Goal: Feedback & Contribution: Contribute content

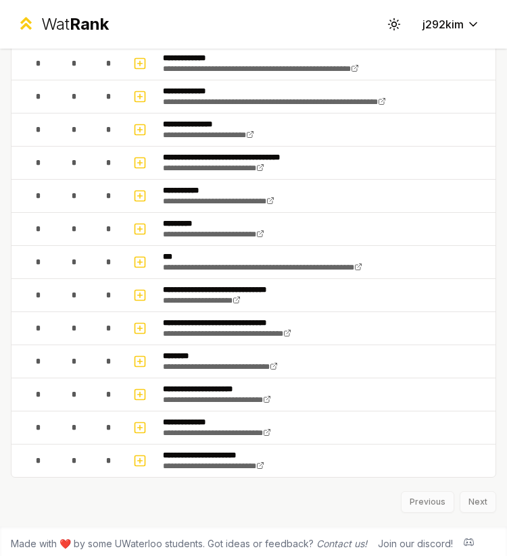
scroll to position [1555, 0]
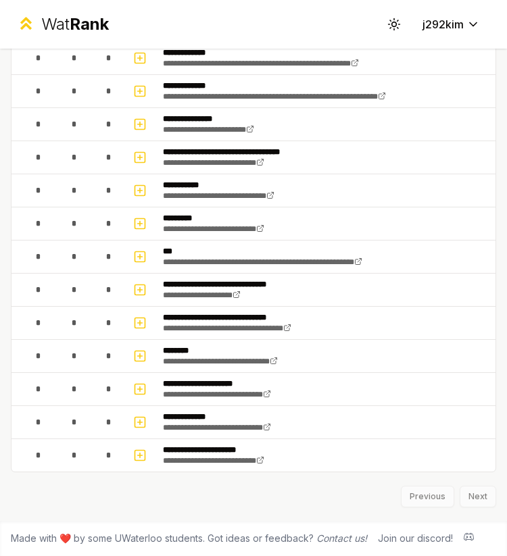
click at [471, 492] on div "Previous Next" at bounding box center [253, 490] width 485 height 35
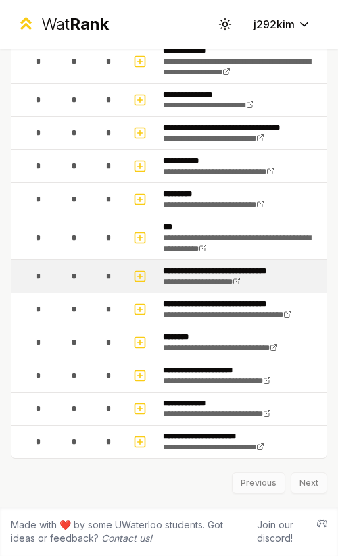
scroll to position [1829, 0]
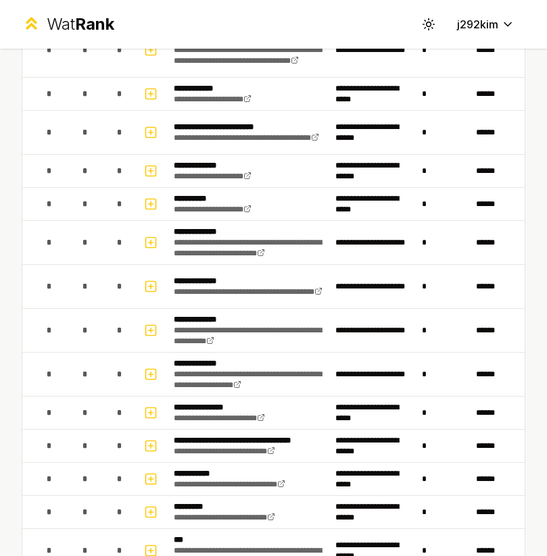
scroll to position [1486, 0]
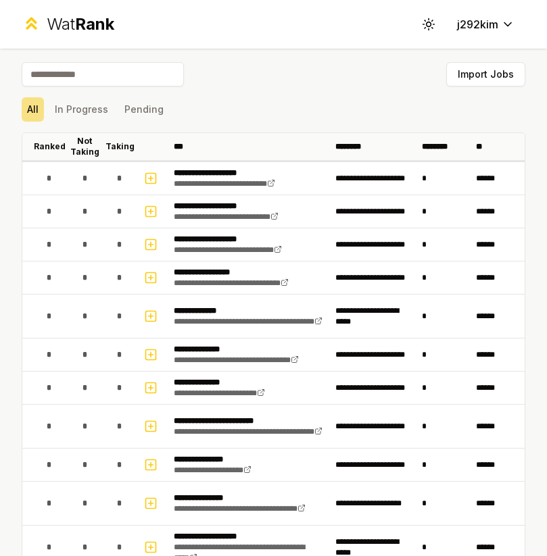
click at [187, 113] on div "All In Progress Pending" at bounding box center [274, 109] width 504 height 24
click at [87, 113] on button "In Progress" at bounding box center [81, 109] width 64 height 24
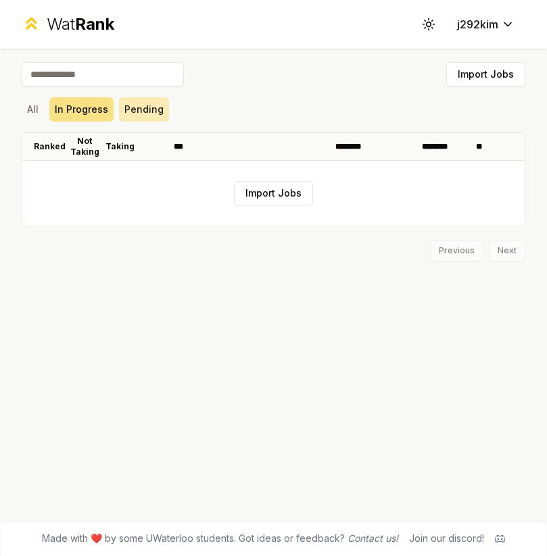
click at [140, 118] on button "Pending" at bounding box center [144, 109] width 50 height 24
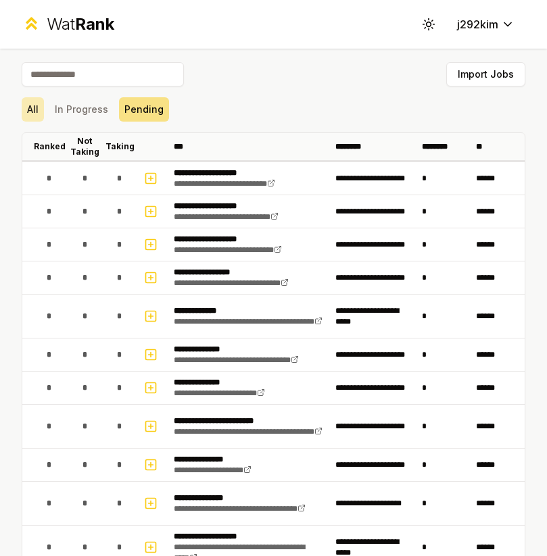
click at [41, 110] on button "All" at bounding box center [33, 109] width 22 height 24
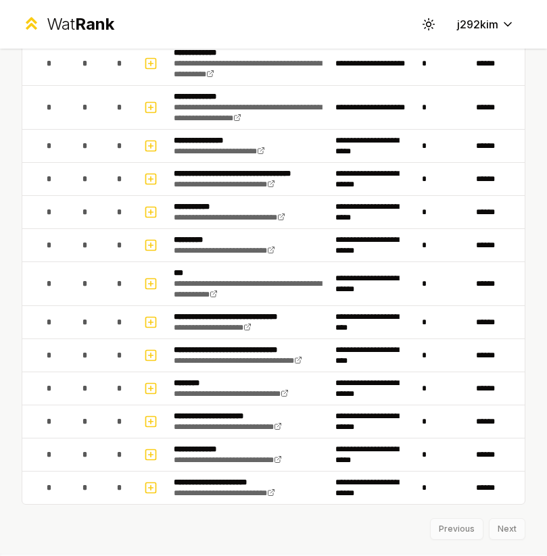
scroll to position [1769, 0]
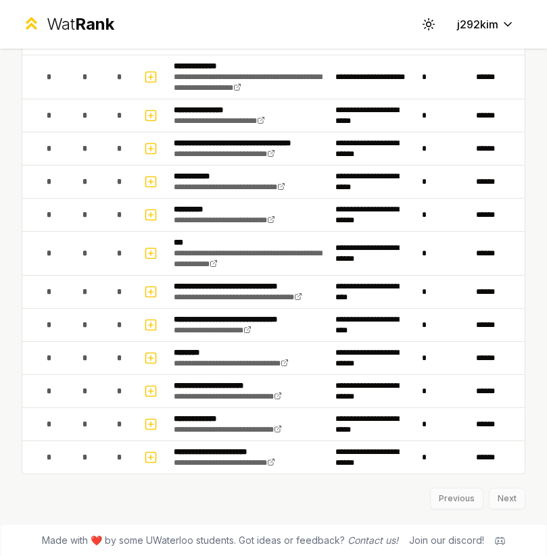
scroll to position [1826, 0]
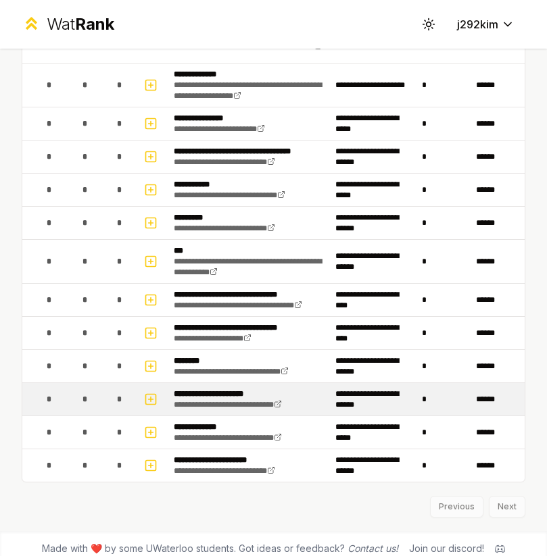
click at [249, 396] on p "**********" at bounding box center [240, 394] width 132 height 11
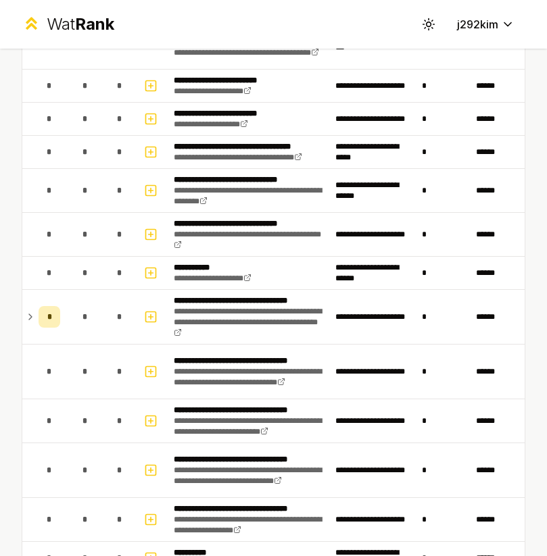
scroll to position [736, 0]
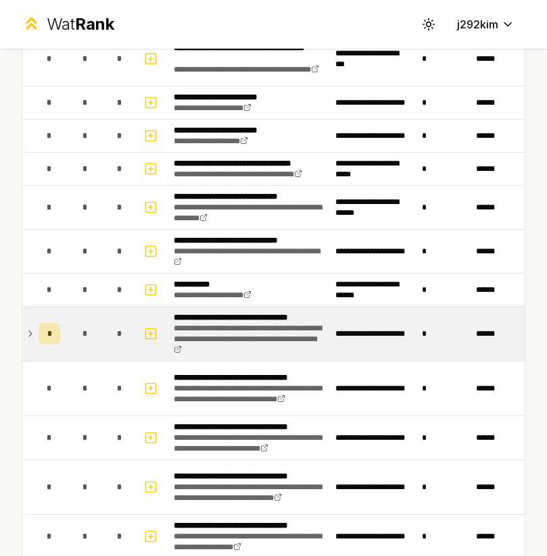
click at [34, 331] on td "*" at bounding box center [49, 334] width 32 height 54
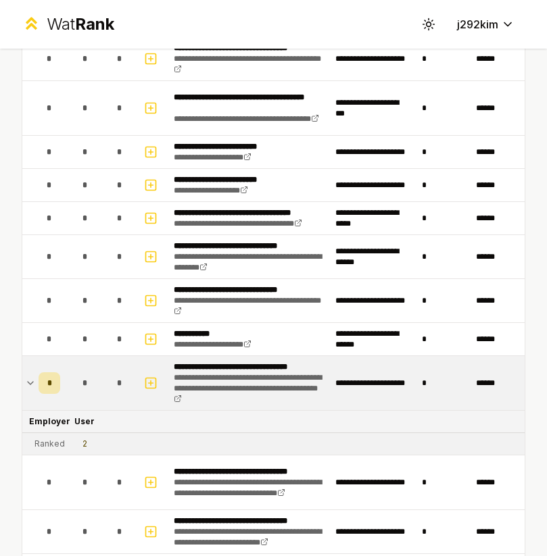
scroll to position [681, 0]
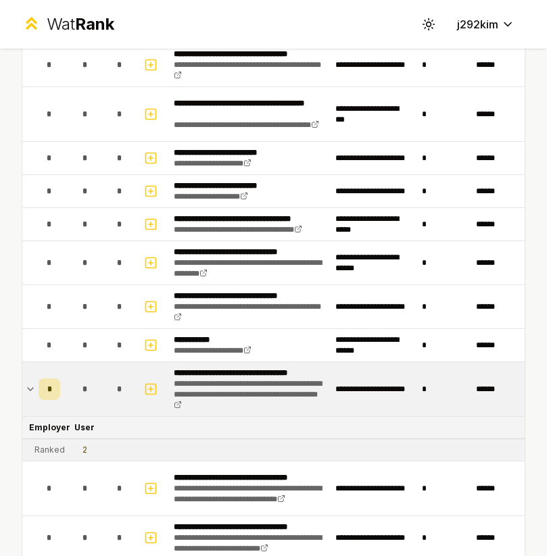
click at [84, 454] on div "2" at bounding box center [84, 450] width 5 height 11
drag, startPoint x: 87, startPoint y: 454, endPoint x: 78, endPoint y: 454, distance: 8.8
click at [78, 454] on td "2" at bounding box center [85, 450] width 38 height 22
click at [101, 454] on td "2" at bounding box center [85, 450] width 38 height 22
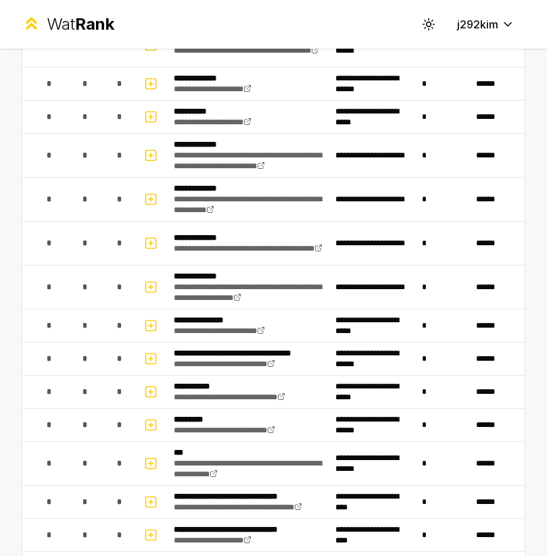
scroll to position [1881, 0]
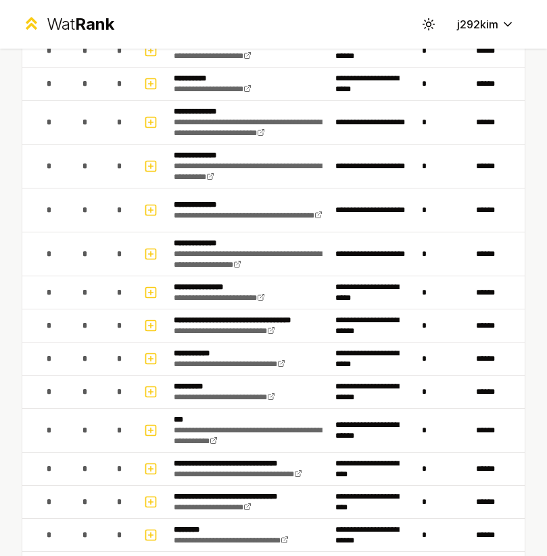
scroll to position [1837, 0]
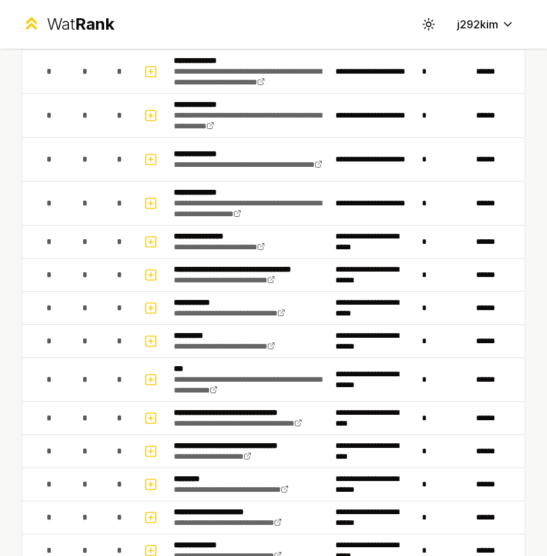
scroll to position [1768, 0]
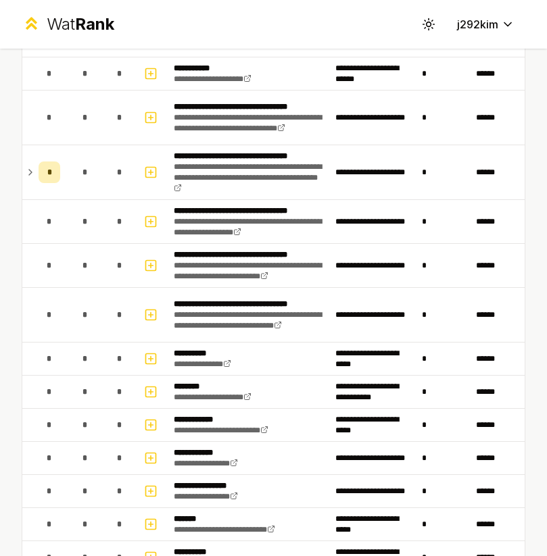
scroll to position [932, 0]
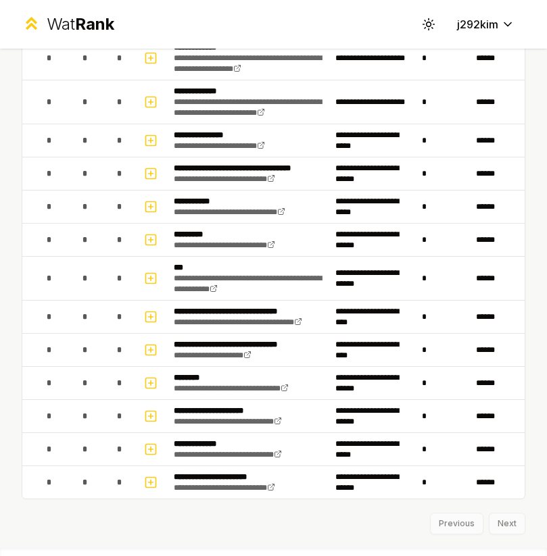
scroll to position [1809, 0]
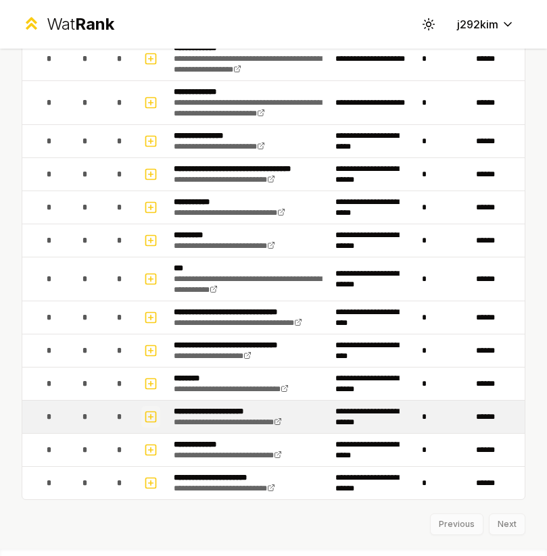
click at [152, 422] on rect "button" at bounding box center [151, 417] width 10 height 10
select select
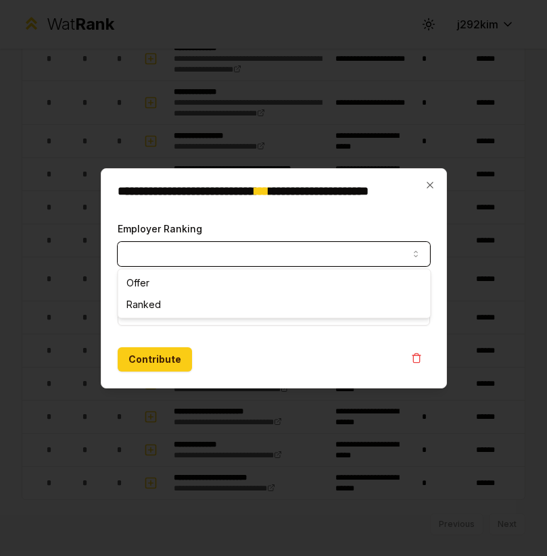
click at [160, 249] on button "Employer Ranking" at bounding box center [274, 254] width 312 height 24
select select "******"
click at [159, 301] on button "Your Ranking" at bounding box center [274, 313] width 312 height 24
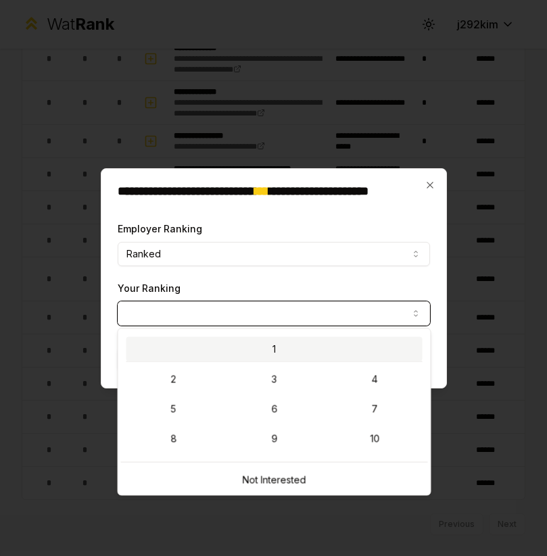
select select "*"
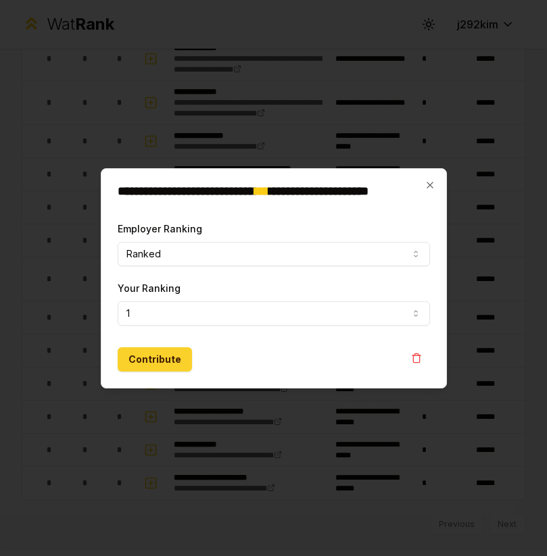
click at [186, 357] on button "Contribute" at bounding box center [155, 359] width 74 height 24
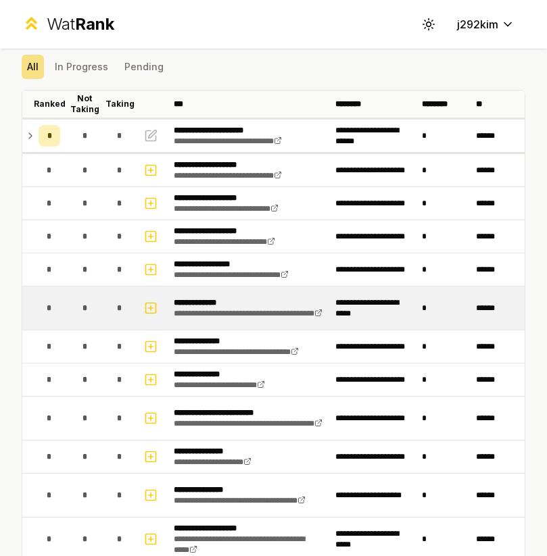
scroll to position [0, 0]
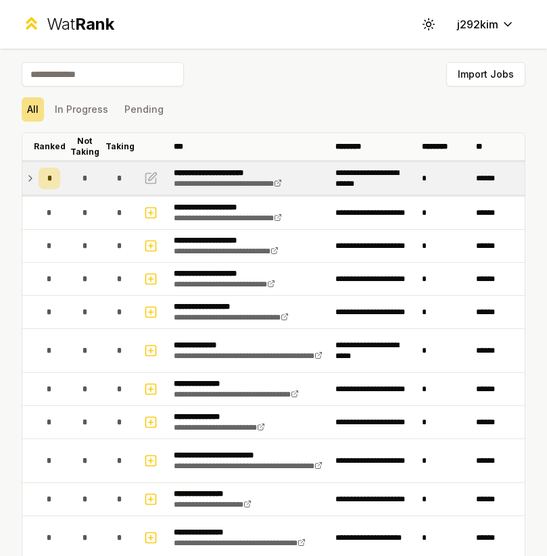
click at [32, 179] on icon at bounding box center [30, 178] width 11 height 16
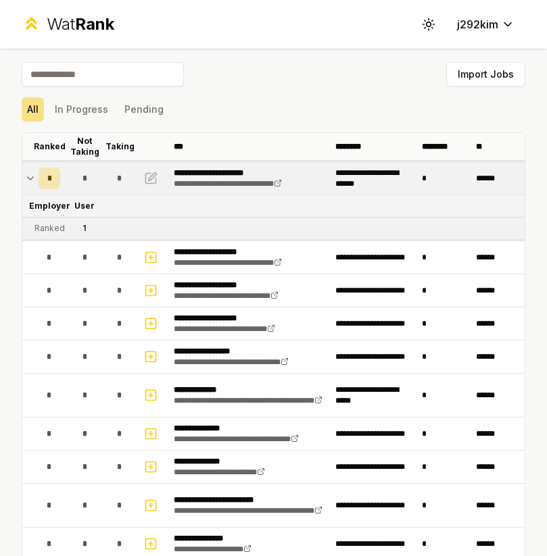
click at [33, 178] on td "*" at bounding box center [49, 178] width 32 height 32
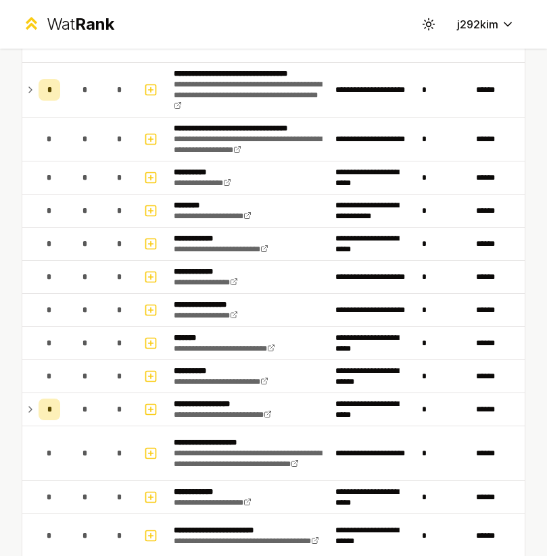
scroll to position [1278, 0]
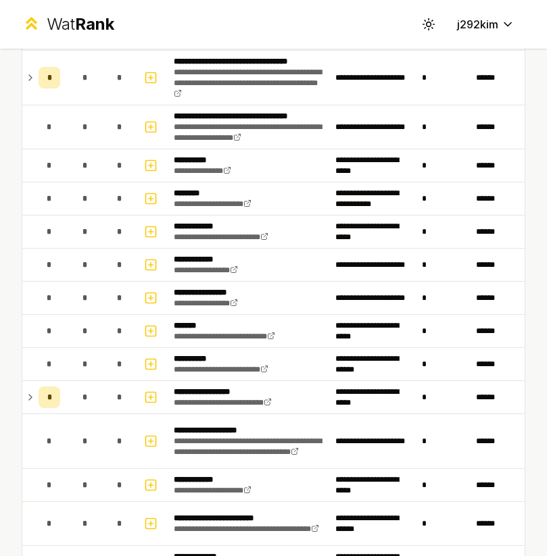
scroll to position [789, 0]
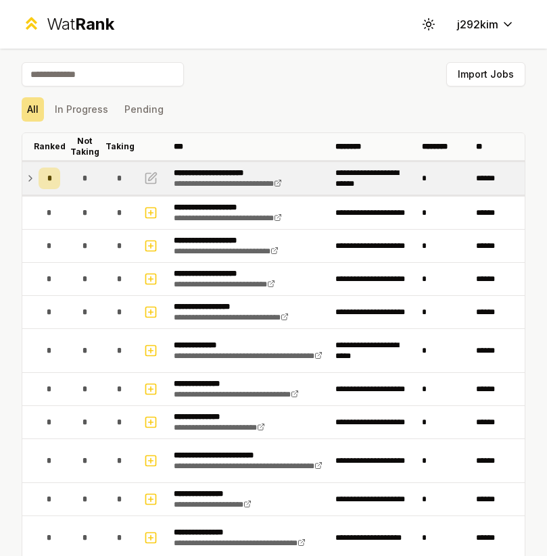
click at [27, 177] on icon at bounding box center [30, 178] width 11 height 16
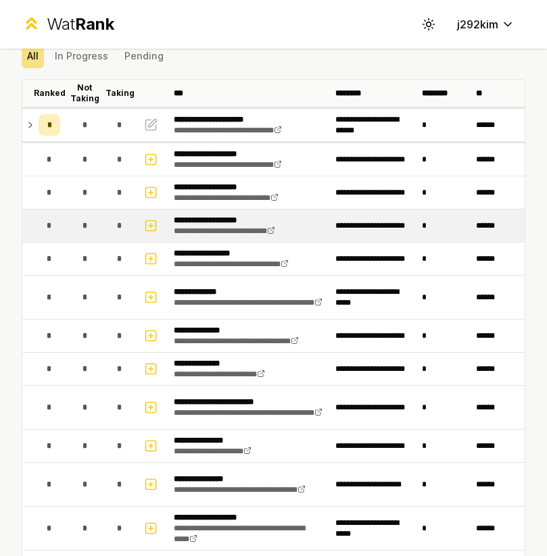
scroll to position [70, 0]
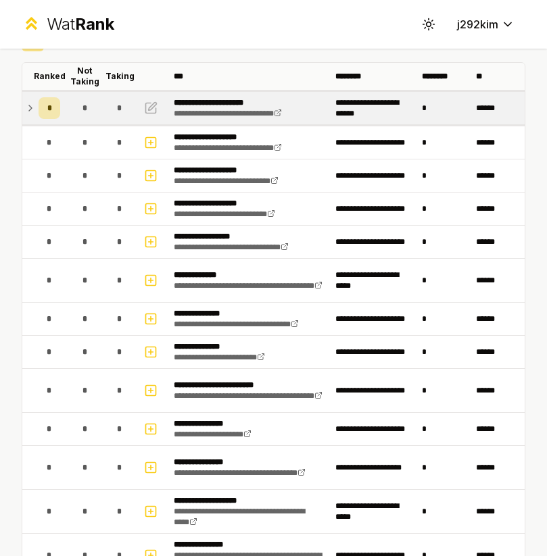
click at [31, 105] on icon at bounding box center [30, 108] width 11 height 16
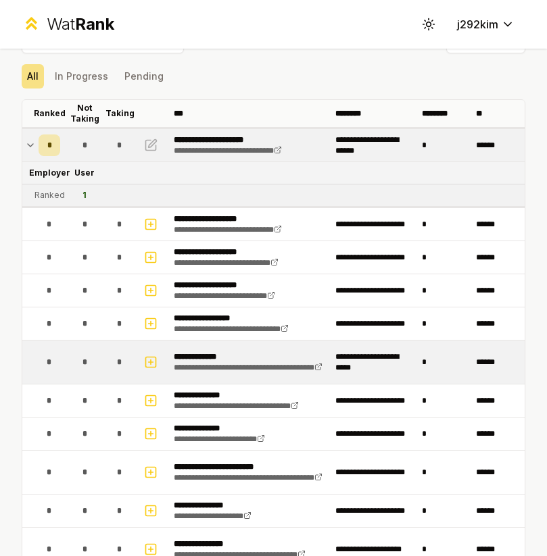
scroll to position [0, 0]
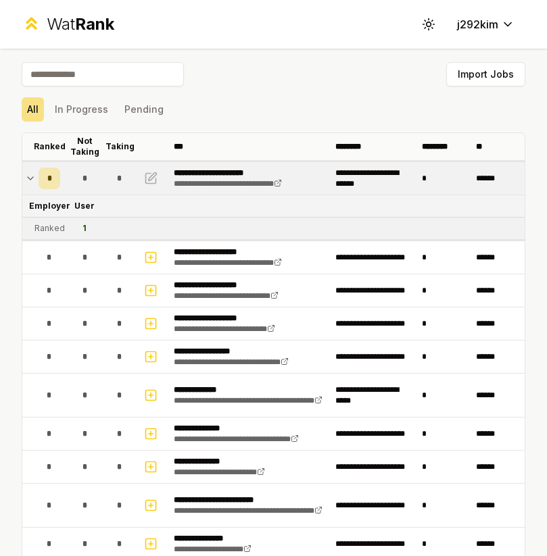
click at [253, 214] on tr "Employer User" at bounding box center [273, 206] width 502 height 22
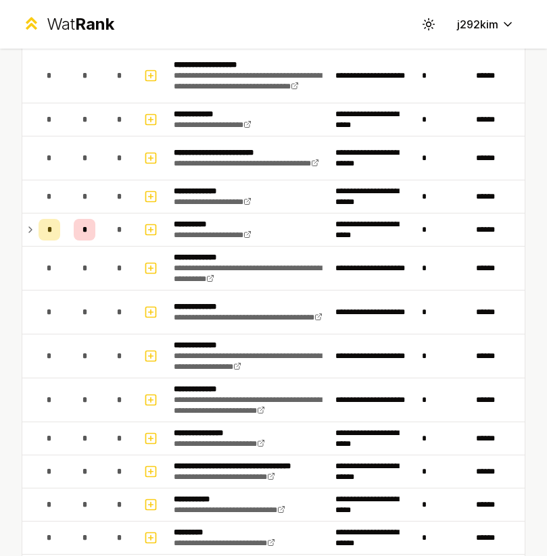
scroll to position [1551, 0]
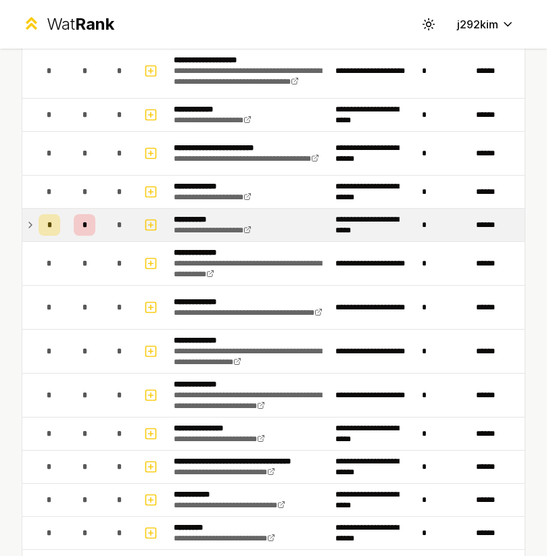
click at [30, 227] on icon at bounding box center [30, 225] width 11 height 16
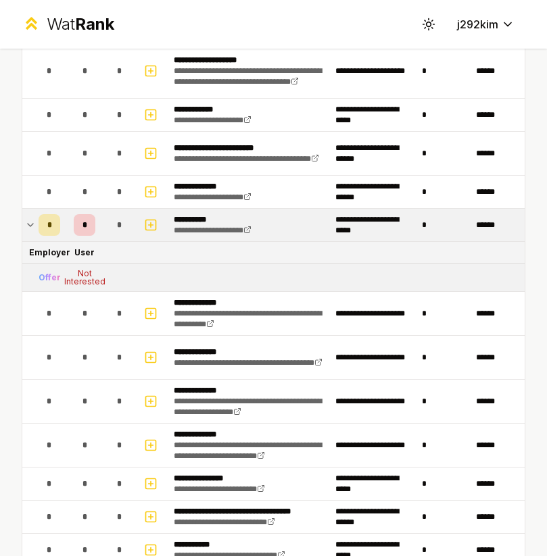
scroll to position [1549, 0]
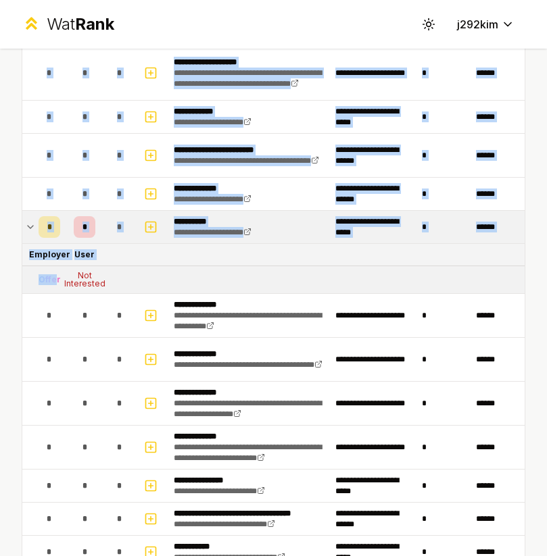
drag, startPoint x: 57, startPoint y: 281, endPoint x: 19, endPoint y: 281, distance: 38.5
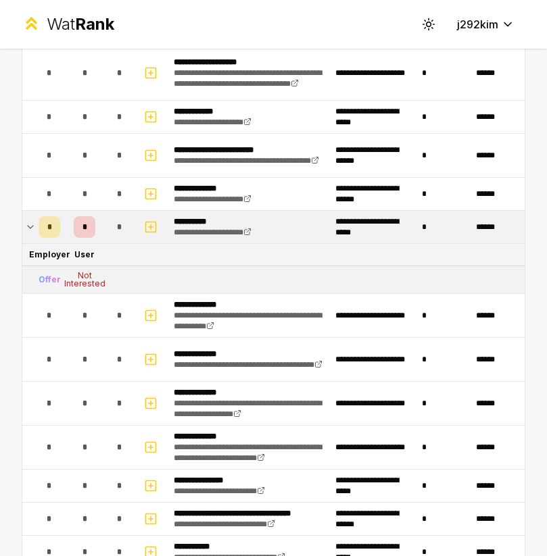
click at [101, 281] on div "Not Interested" at bounding box center [84, 280] width 41 height 16
click at [107, 281] on tr "Offer Not Interested" at bounding box center [273, 280] width 502 height 28
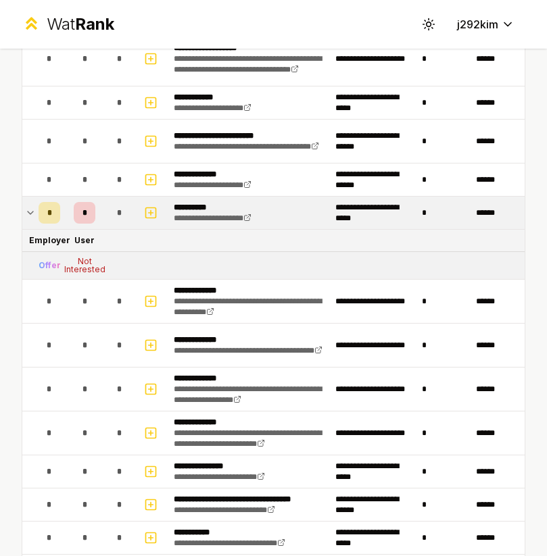
scroll to position [1543, 0]
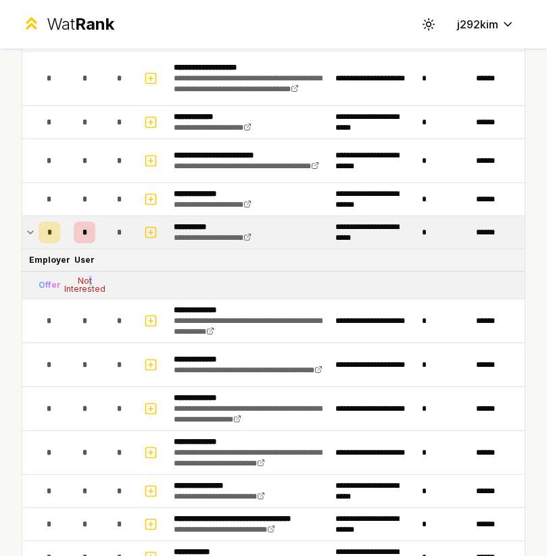
drag, startPoint x: 120, startPoint y: 284, endPoint x: 87, endPoint y: 280, distance: 32.7
click at [87, 280] on tr "Offer Not Interested" at bounding box center [273, 286] width 502 height 28
click at [116, 279] on tr "Offer Not Interested" at bounding box center [273, 286] width 502 height 28
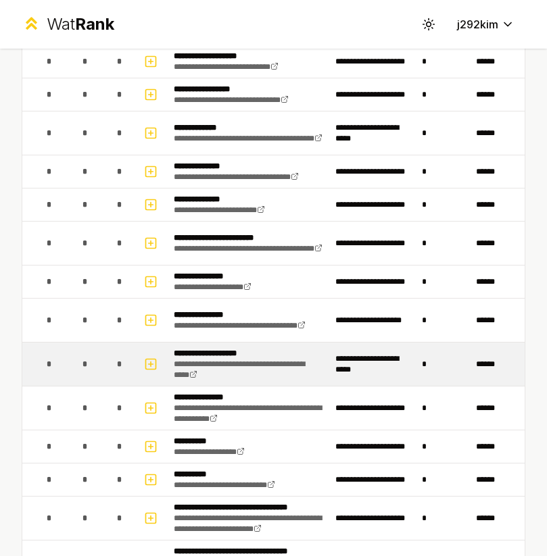
scroll to position [0, 0]
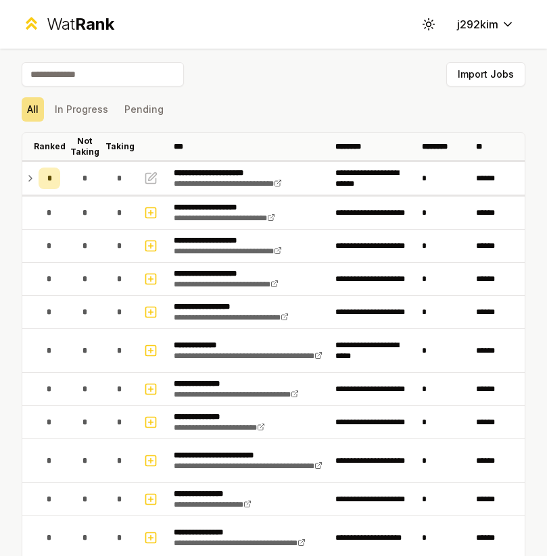
click at [93, 70] on input at bounding box center [103, 74] width 162 height 24
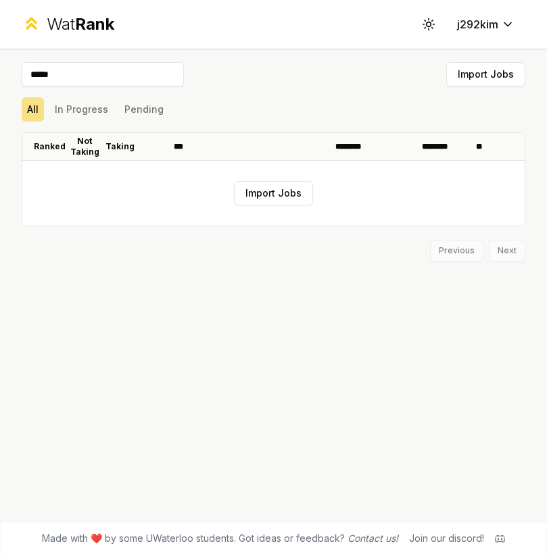
type input "*****"
click at [249, 191] on button "Import Jobs" at bounding box center [273, 193] width 79 height 24
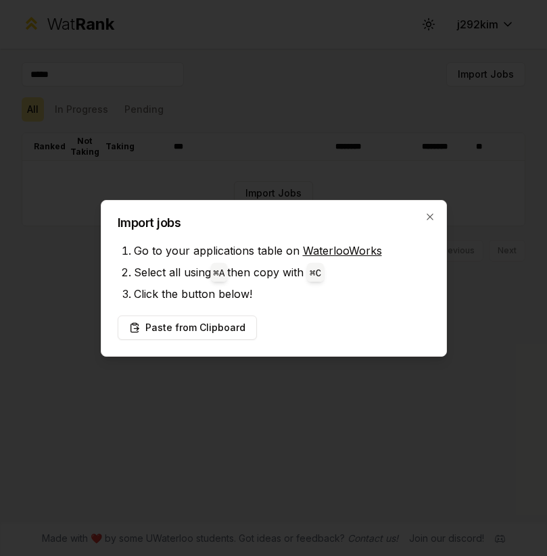
click at [226, 170] on div at bounding box center [273, 278] width 547 height 556
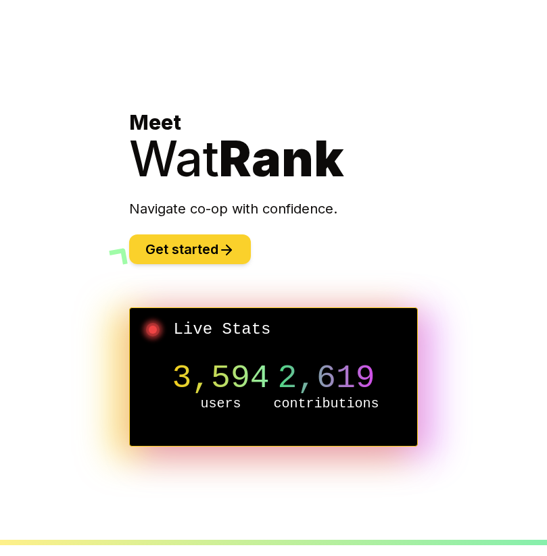
click at [224, 260] on button "Get started" at bounding box center [190, 250] width 122 height 30
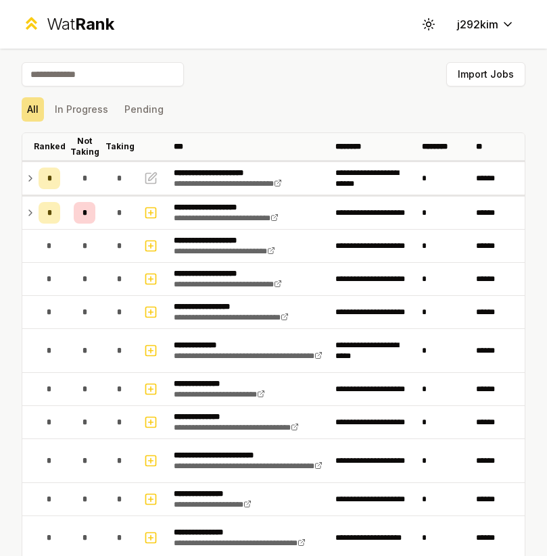
scroll to position [33, 0]
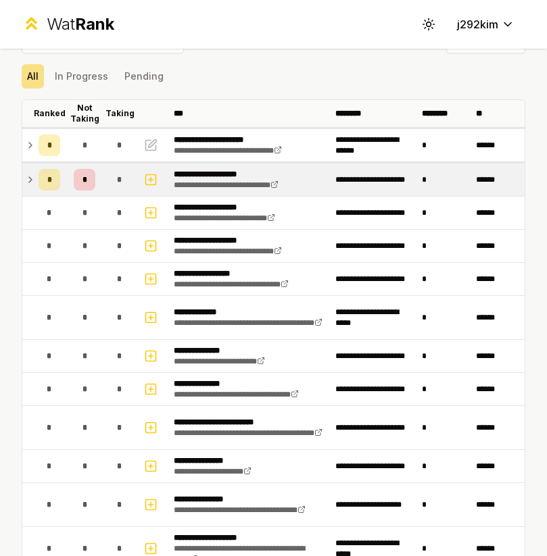
click at [32, 178] on icon at bounding box center [30, 180] width 11 height 16
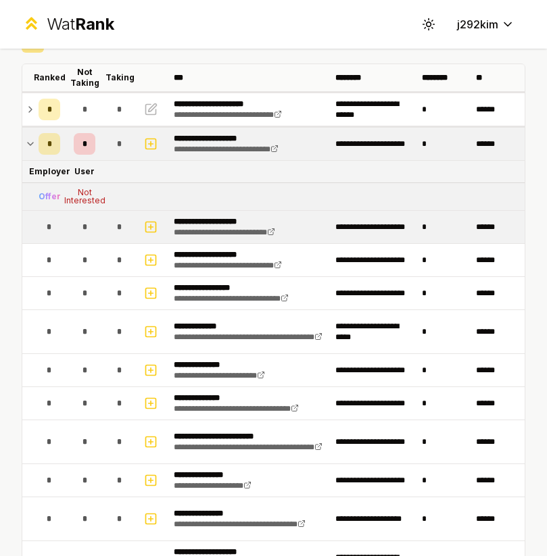
scroll to position [0, 0]
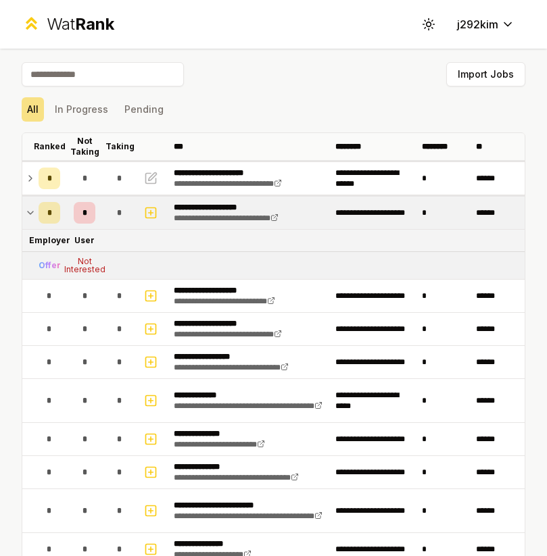
click at [25, 216] on icon at bounding box center [30, 213] width 11 height 16
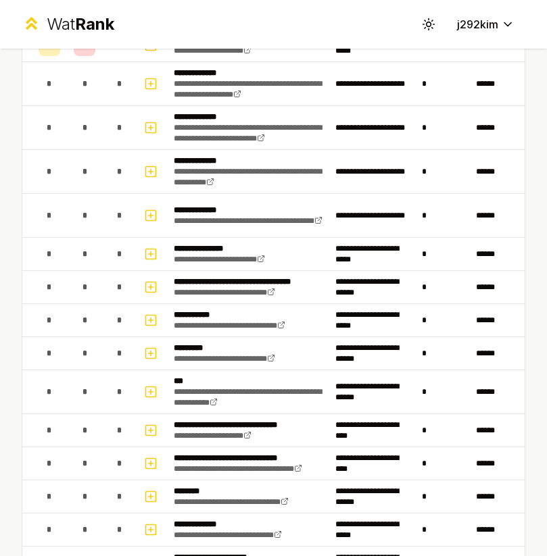
scroll to position [1838, 0]
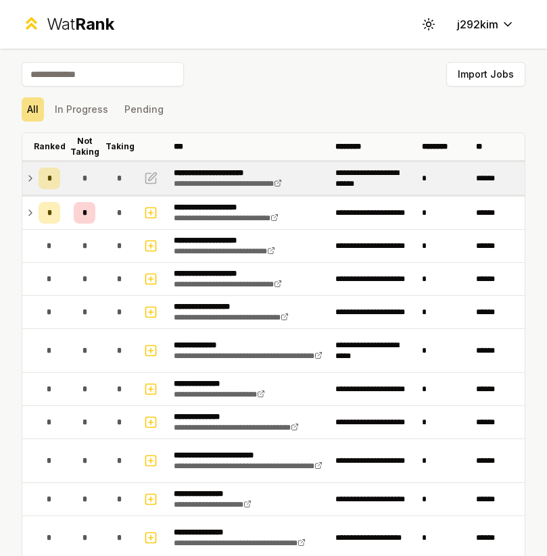
click at [26, 183] on icon at bounding box center [30, 178] width 11 height 16
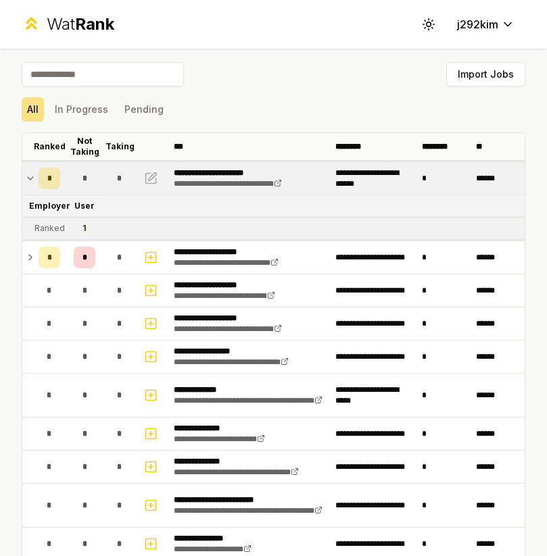
click at [26, 183] on icon at bounding box center [30, 178] width 11 height 16
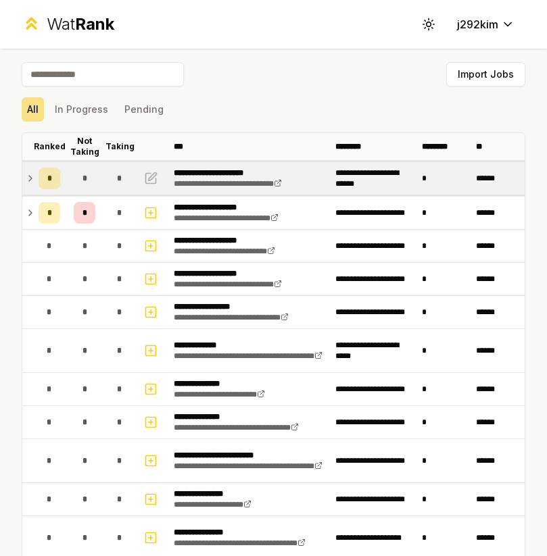
click at [30, 172] on icon at bounding box center [30, 178] width 11 height 16
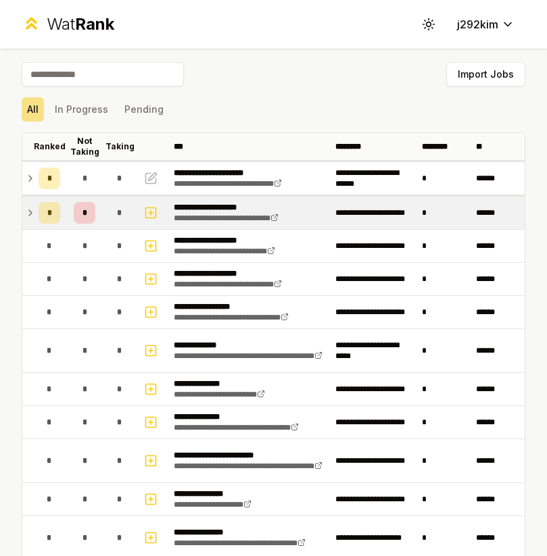
click at [33, 221] on td "*" at bounding box center [49, 213] width 32 height 32
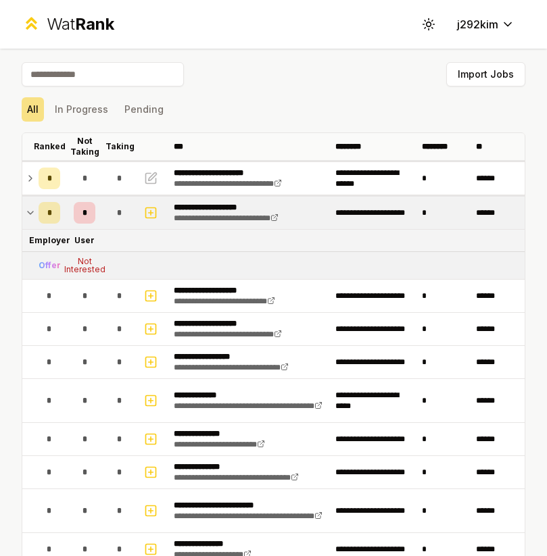
click at [33, 220] on td "*" at bounding box center [49, 213] width 32 height 32
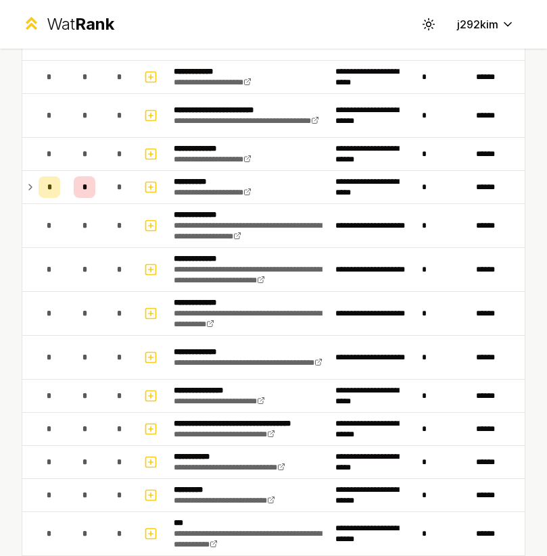
scroll to position [1838, 0]
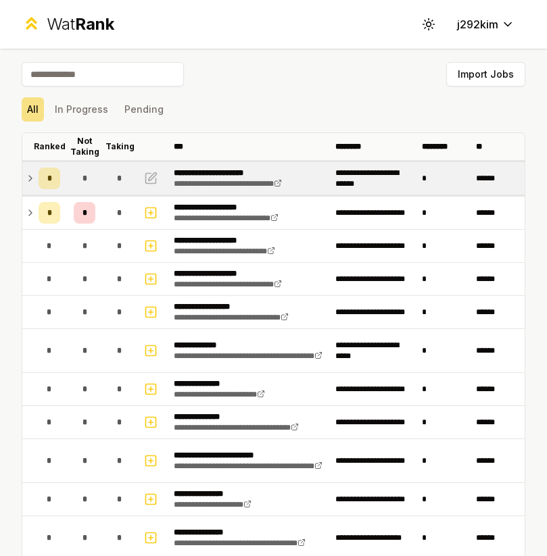
click at [22, 185] on td at bounding box center [27, 178] width 11 height 32
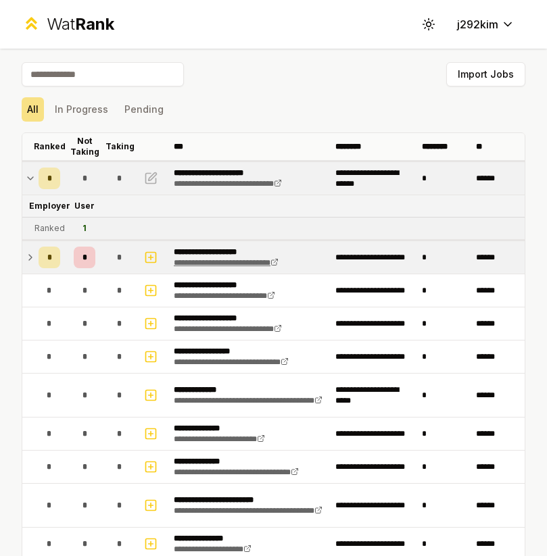
click at [206, 266] on link "**********" at bounding box center [226, 263] width 105 height 8
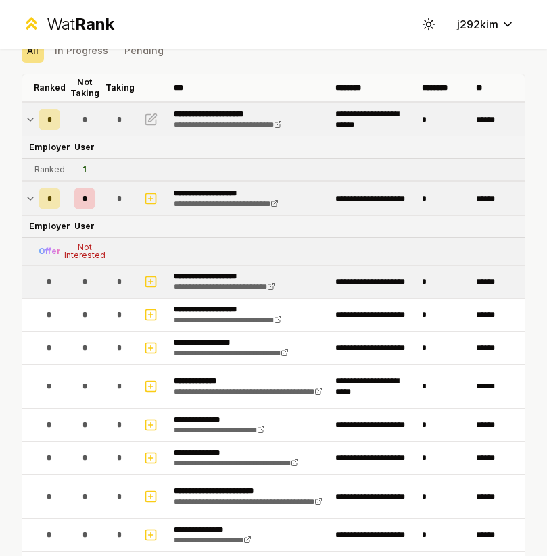
scroll to position [87, 0]
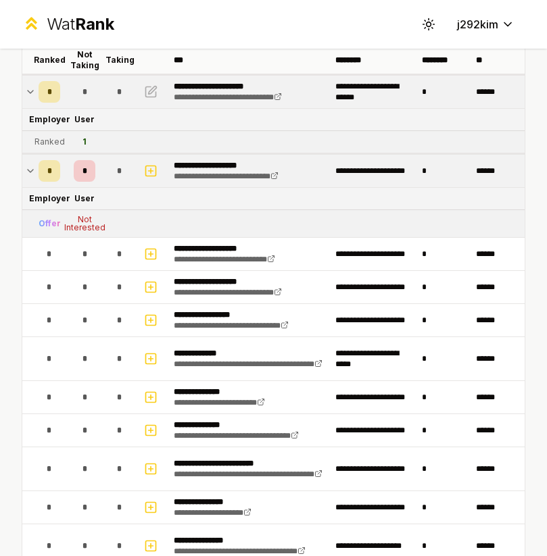
click at [31, 172] on icon at bounding box center [30, 171] width 11 height 16
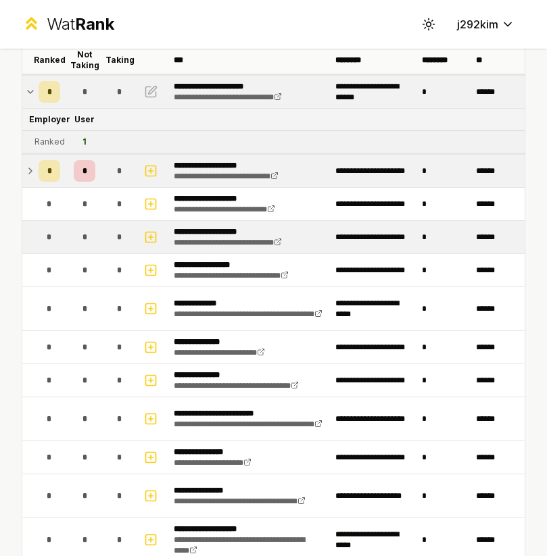
click at [48, 238] on span "*" at bounding box center [49, 237] width 5 height 11
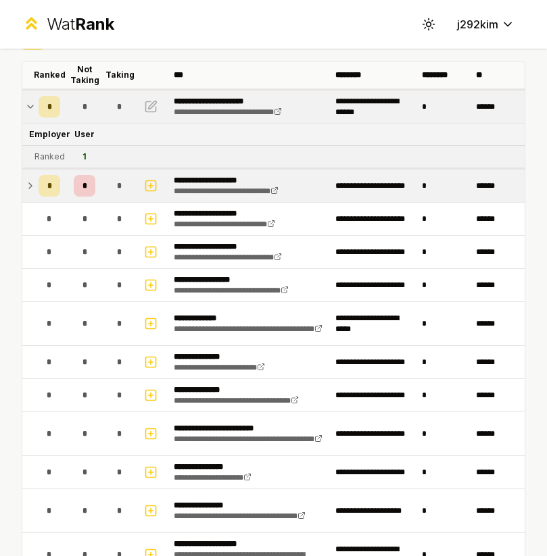
scroll to position [0, 0]
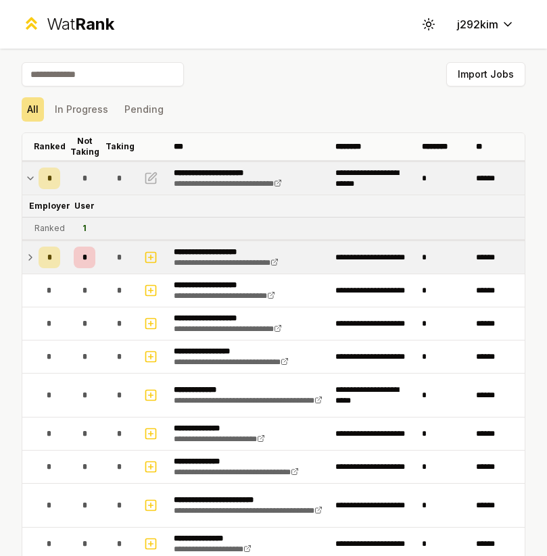
click at [27, 174] on icon at bounding box center [30, 178] width 11 height 16
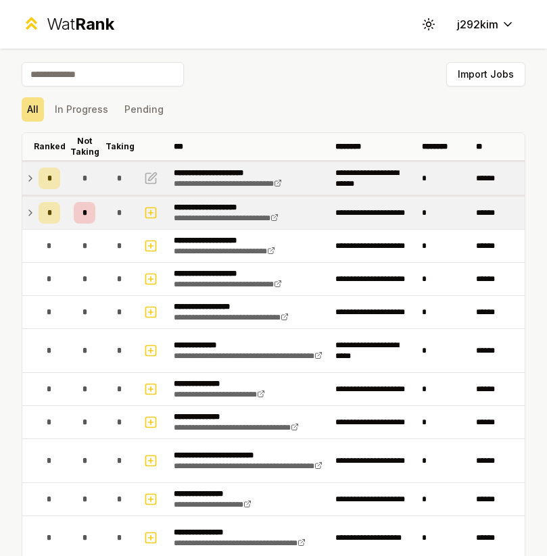
click at [27, 174] on icon at bounding box center [30, 178] width 11 height 16
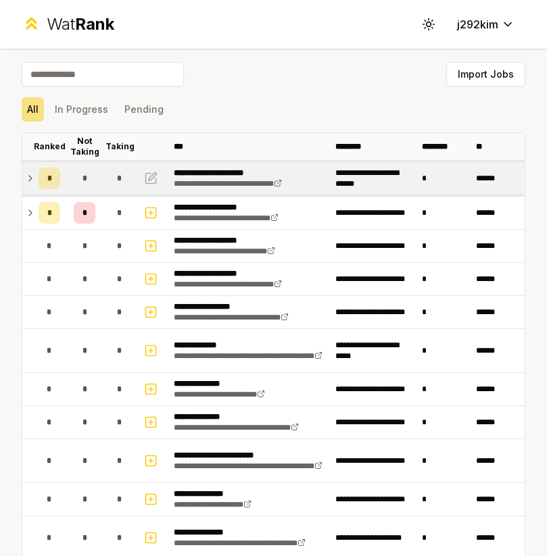
click at [34, 180] on td "*" at bounding box center [49, 178] width 32 height 32
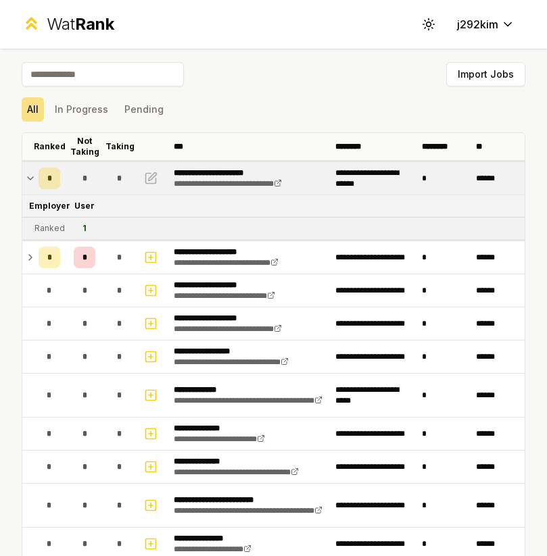
click at [34, 180] on td "*" at bounding box center [49, 178] width 32 height 32
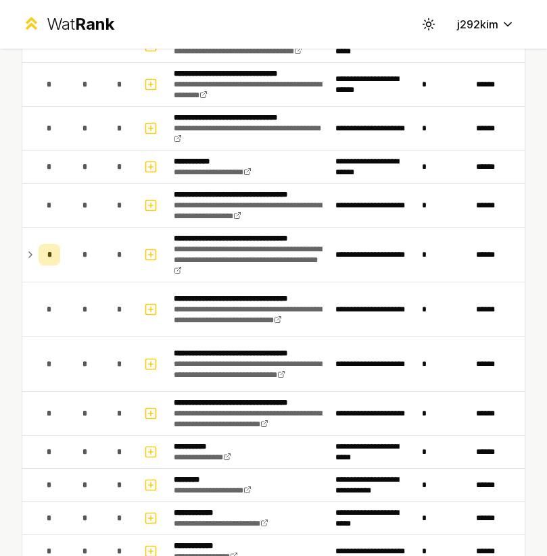
scroll to position [915, 0]
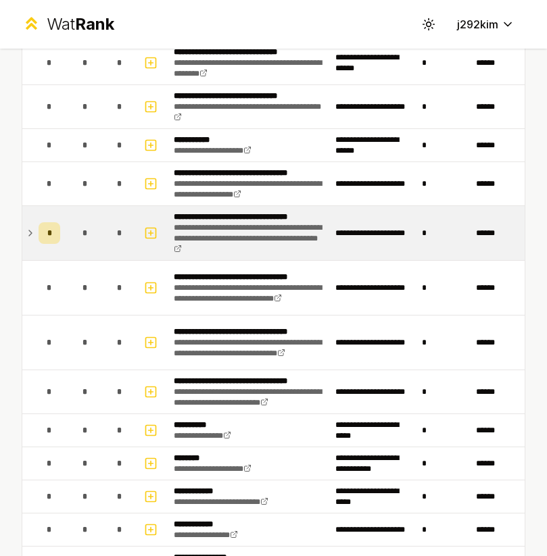
click at [30, 233] on icon at bounding box center [30, 233] width 3 height 5
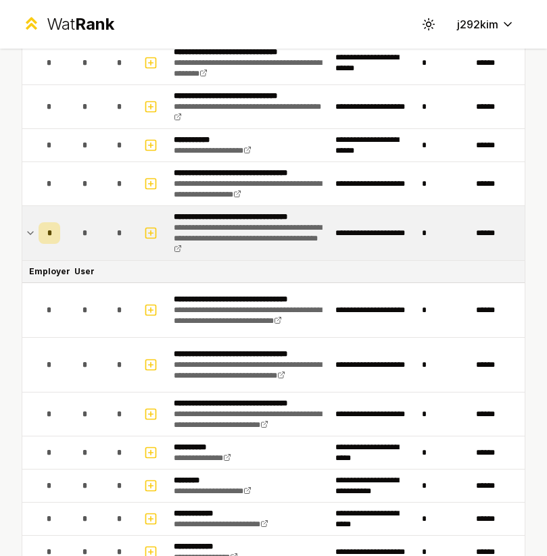
click at [30, 233] on icon at bounding box center [30, 233] width 5 height 3
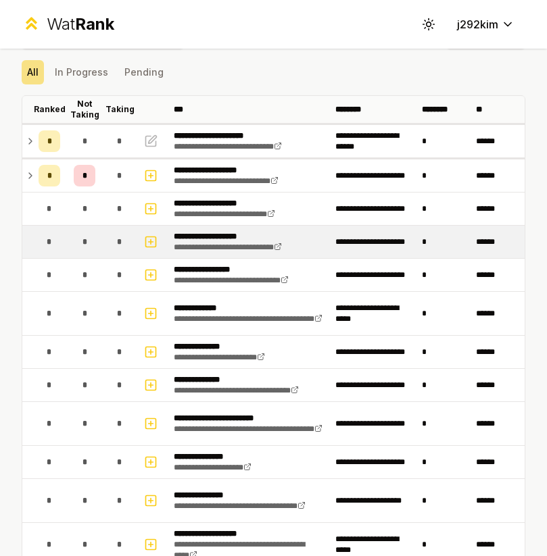
scroll to position [0, 0]
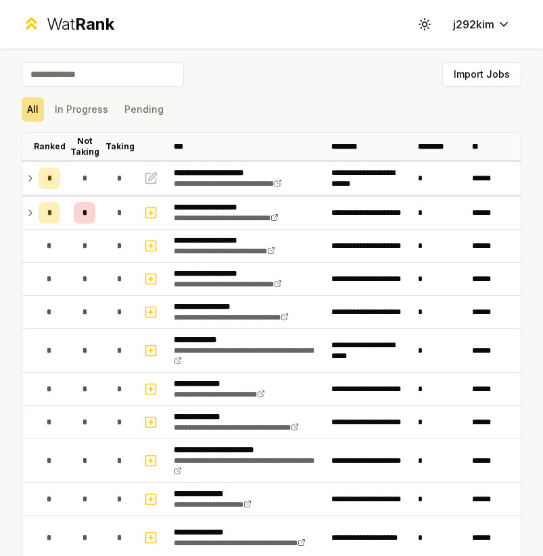
scroll to position [46, 0]
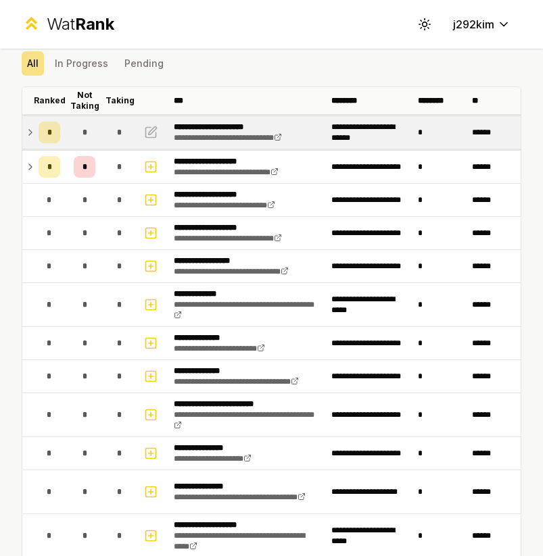
click at [29, 134] on icon at bounding box center [30, 132] width 3 height 5
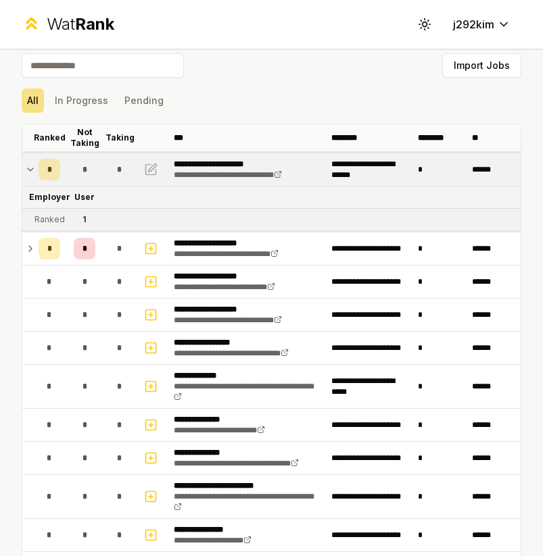
scroll to position [0, 0]
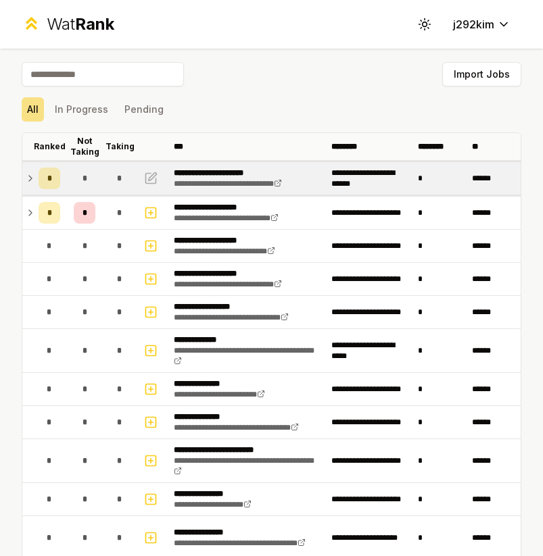
click at [29, 178] on icon at bounding box center [30, 178] width 11 height 16
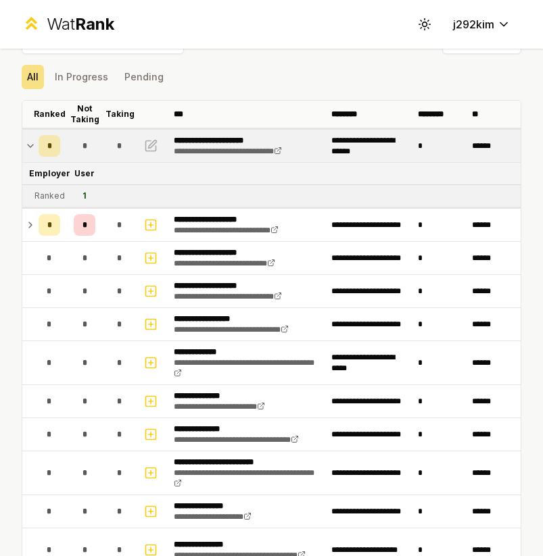
scroll to position [11, 0]
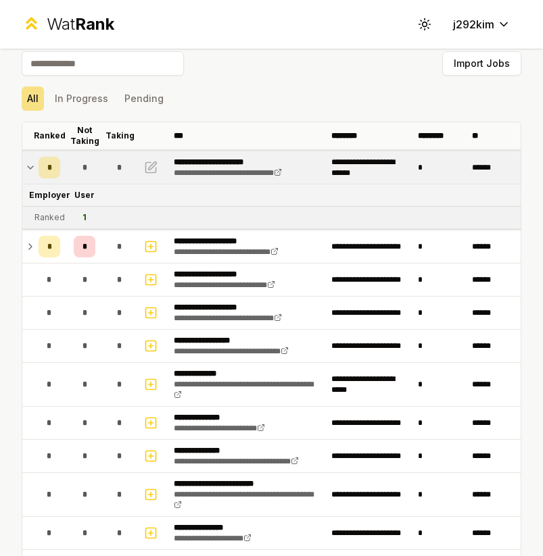
click at [30, 162] on icon at bounding box center [30, 168] width 11 height 16
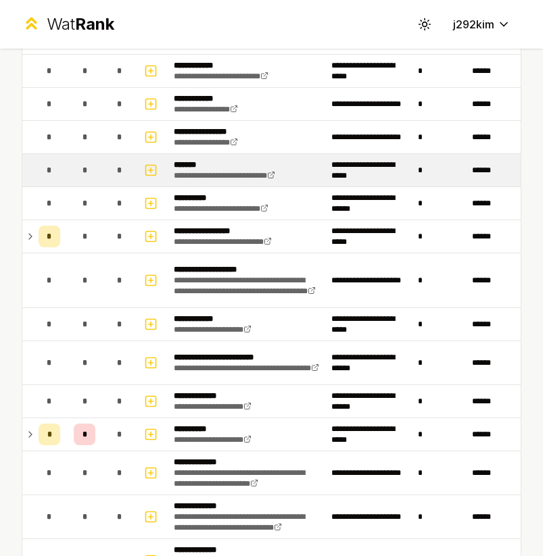
scroll to position [1365, 0]
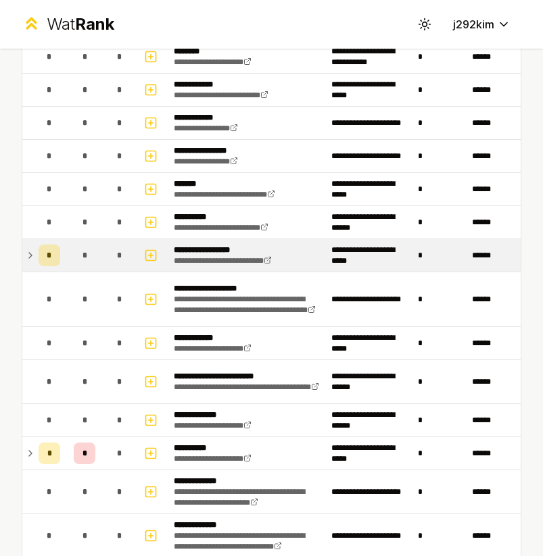
click at [34, 245] on td "*" at bounding box center [49, 255] width 32 height 32
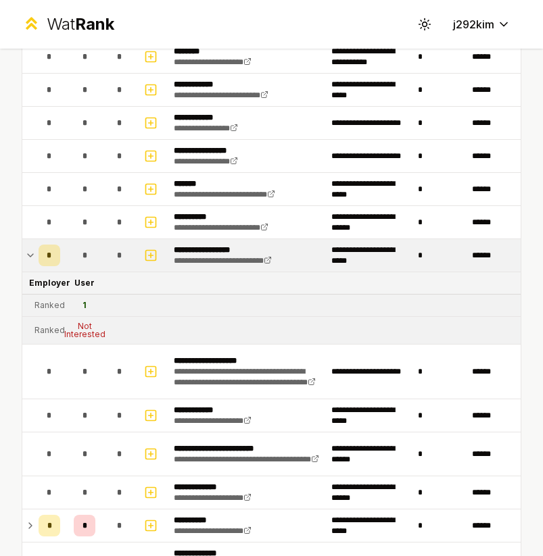
click at [33, 247] on td "*" at bounding box center [49, 255] width 32 height 32
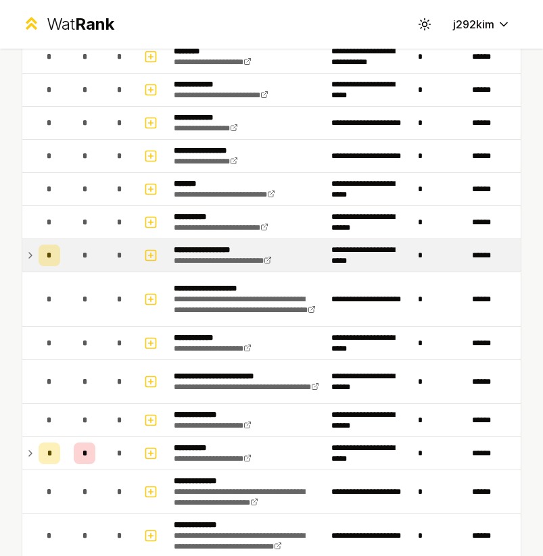
click at [33, 247] on td "*" at bounding box center [49, 255] width 32 height 32
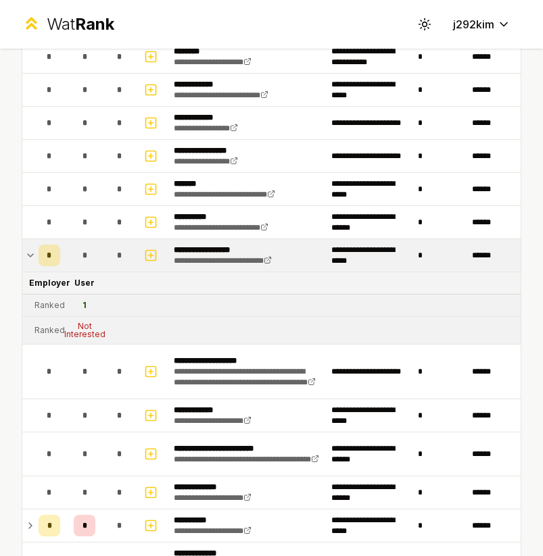
click at [33, 247] on td "*" at bounding box center [49, 255] width 32 height 32
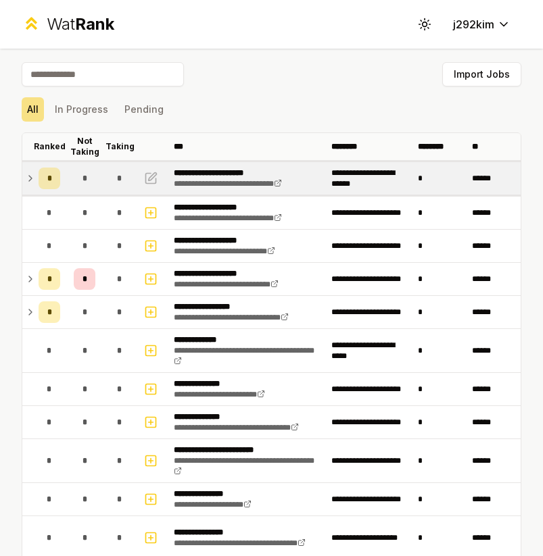
click at [27, 180] on icon at bounding box center [30, 178] width 11 height 16
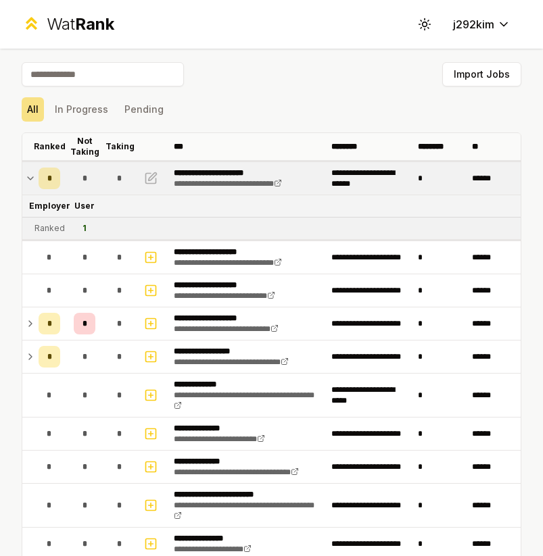
click at [27, 180] on icon at bounding box center [30, 178] width 11 height 16
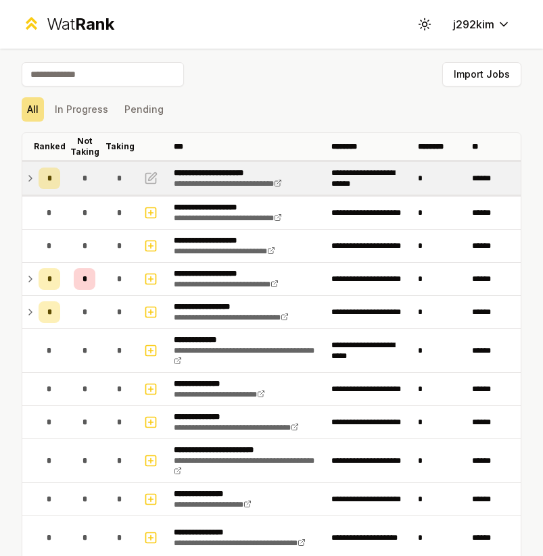
click at [27, 176] on icon at bounding box center [30, 178] width 11 height 16
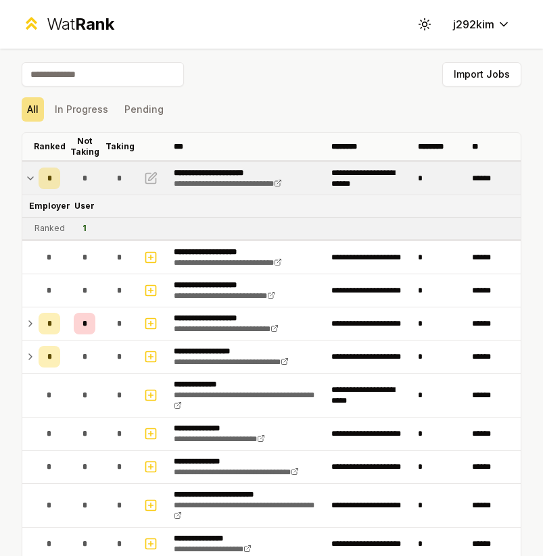
click at [27, 176] on icon at bounding box center [30, 178] width 11 height 16
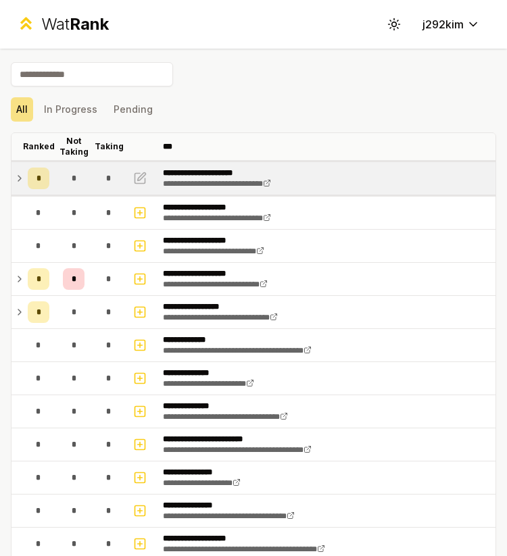
click at [17, 174] on icon at bounding box center [19, 178] width 11 height 16
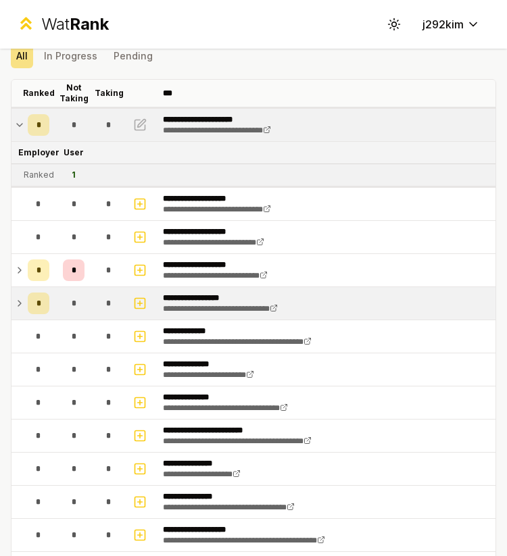
scroll to position [56, 0]
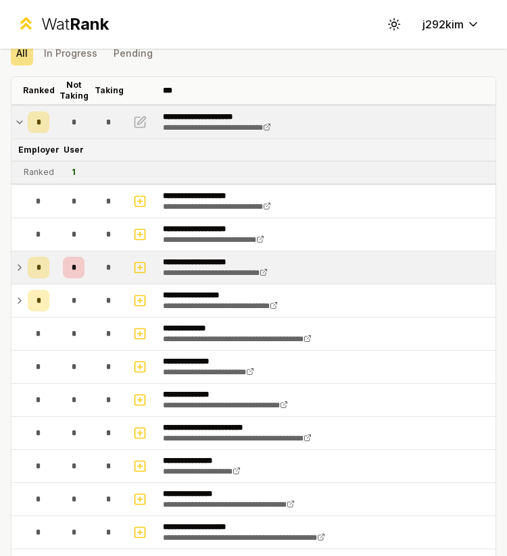
click at [24, 268] on td "*" at bounding box center [38, 267] width 32 height 32
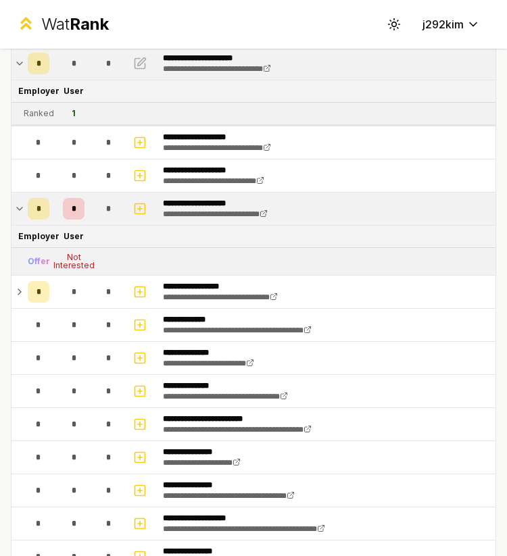
scroll to position [131, 0]
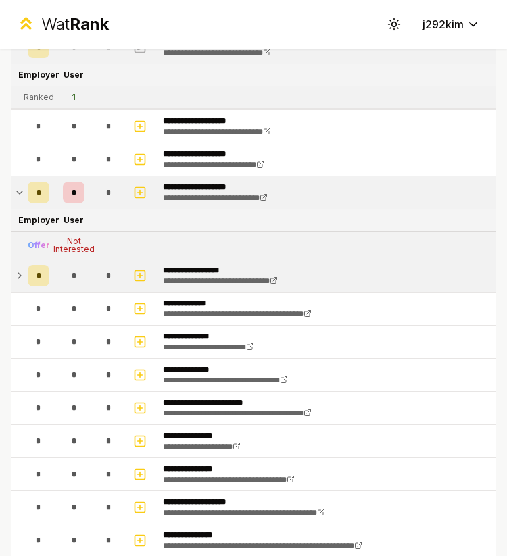
click at [22, 268] on td "*" at bounding box center [38, 276] width 32 height 32
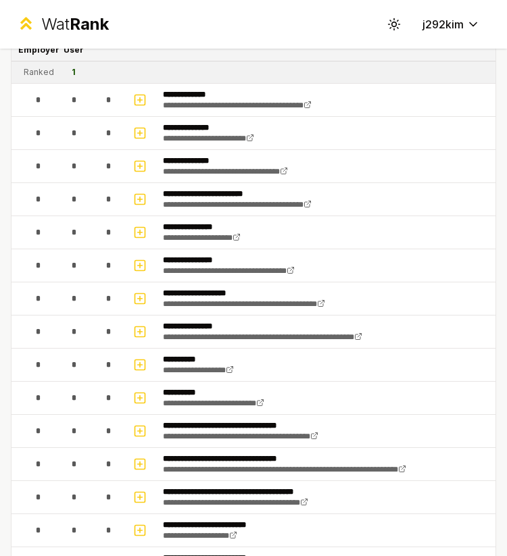
scroll to position [0, 0]
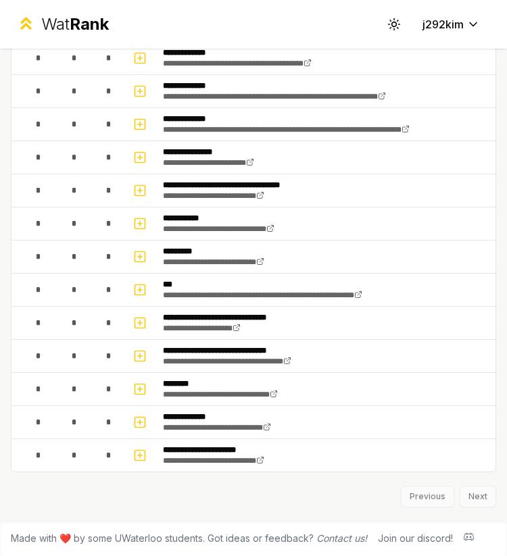
scroll to position [1557, 0]
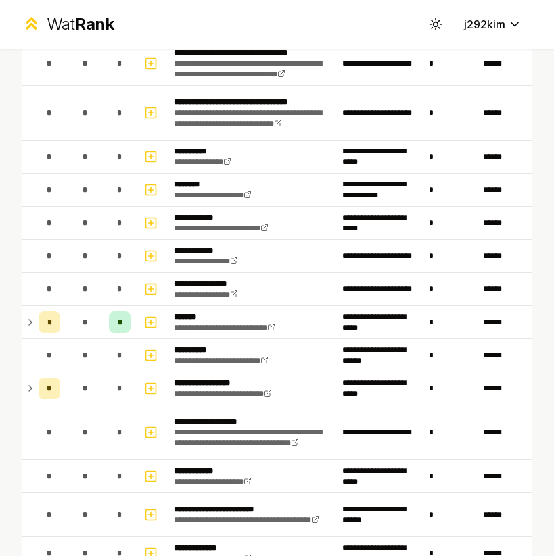
scroll to position [1196, 0]
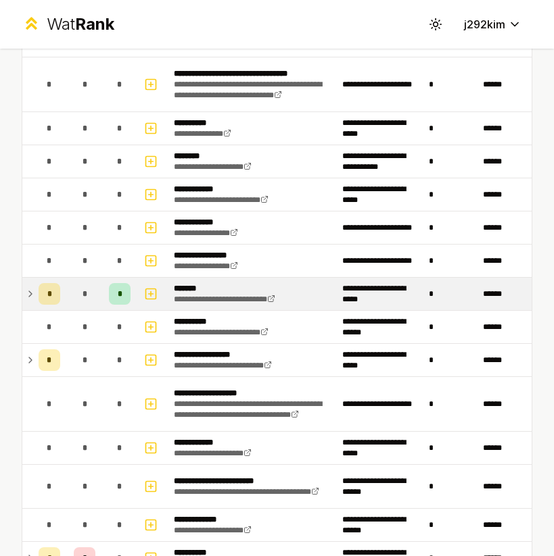
click at [28, 297] on icon at bounding box center [30, 294] width 11 height 16
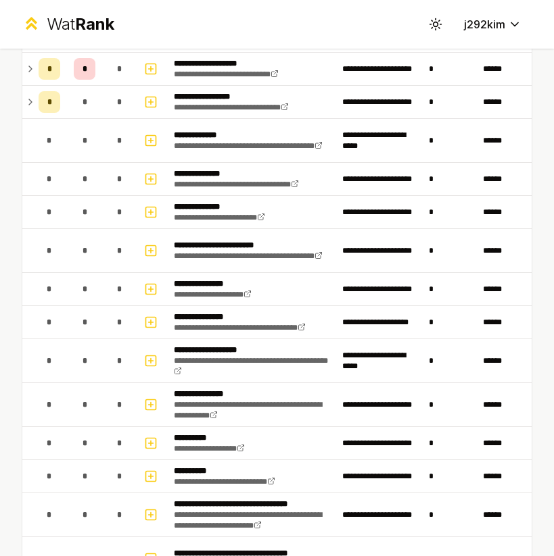
scroll to position [0, 0]
